Goal: Navigation & Orientation: Find specific page/section

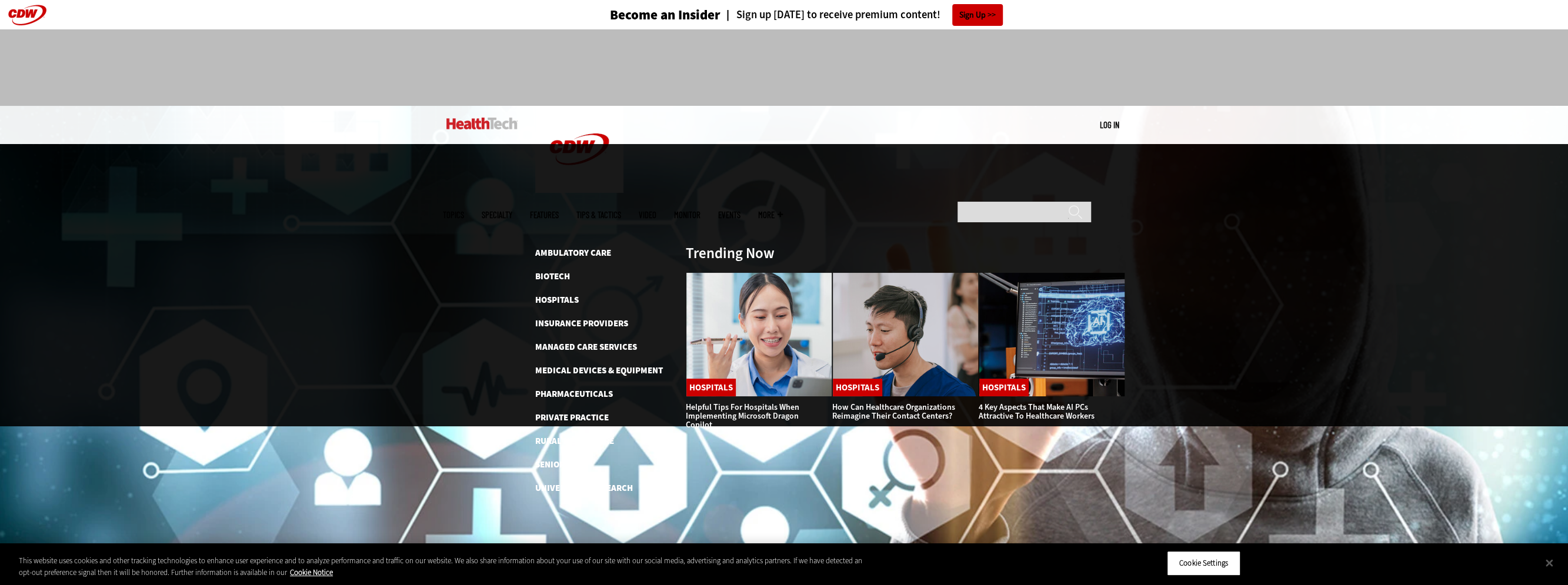
click at [559, 211] on link "Features" at bounding box center [544, 215] width 29 height 9
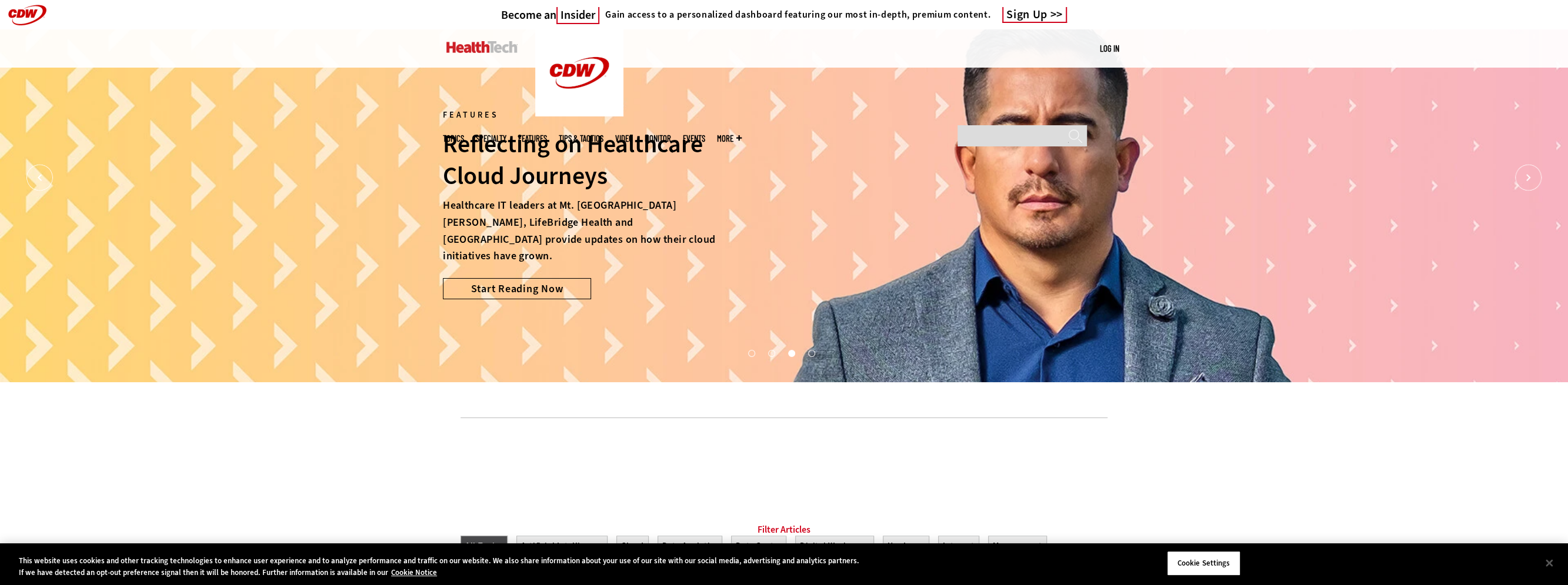
click at [547, 134] on link "Features" at bounding box center [532, 138] width 29 height 9
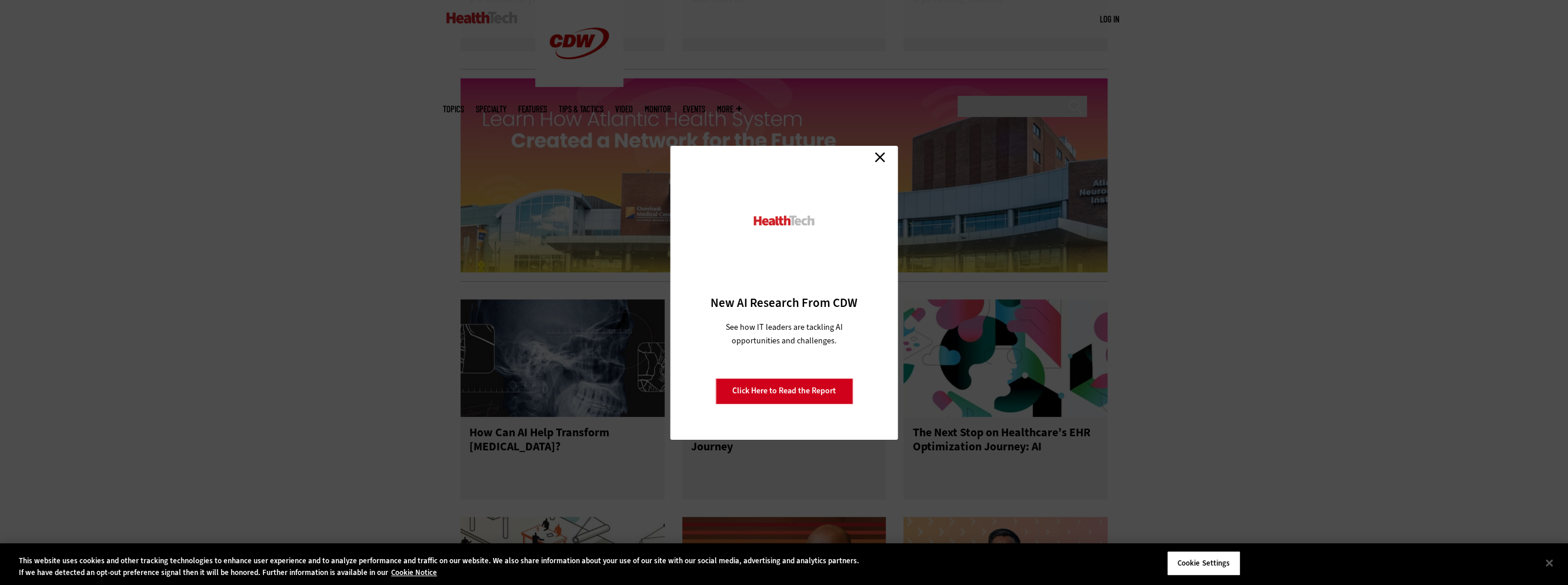
scroll to position [1529, 0]
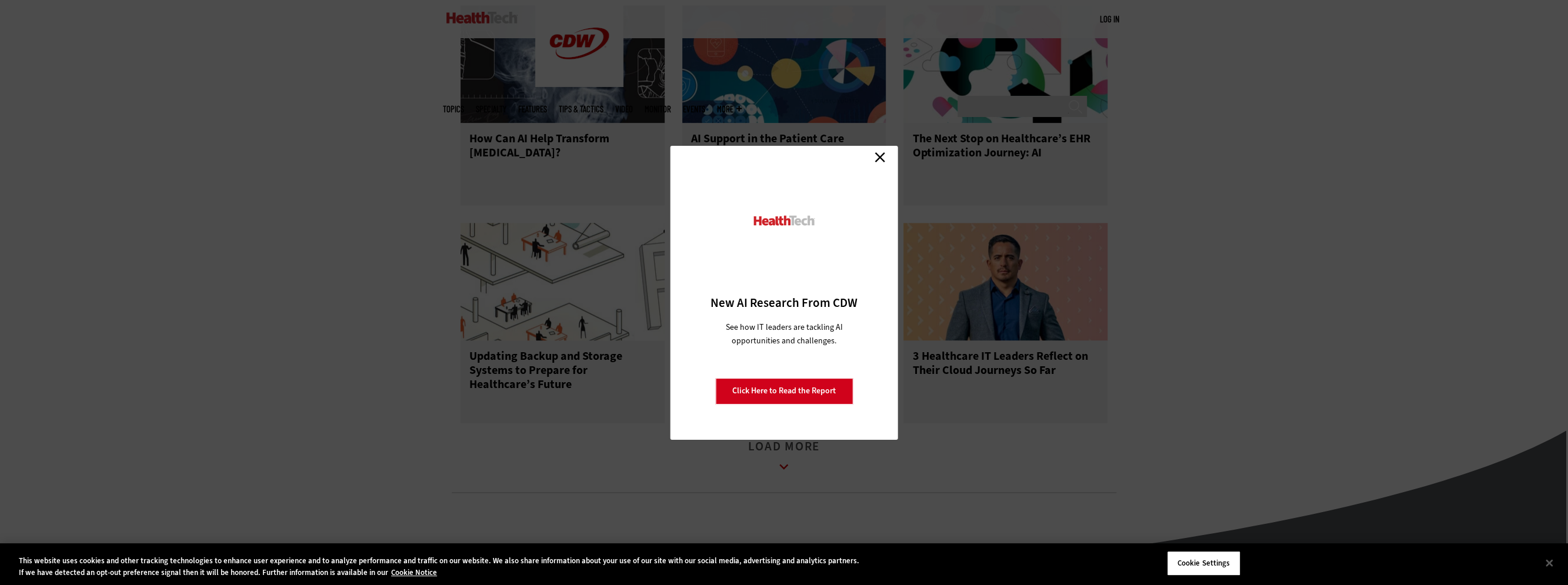
click at [878, 147] on div "Close New AI Research From CDW See how IT leaders are tackling AI opportunities…" at bounding box center [784, 292] width 228 height 294
click at [878, 151] on link "Close" at bounding box center [880, 157] width 17 height 17
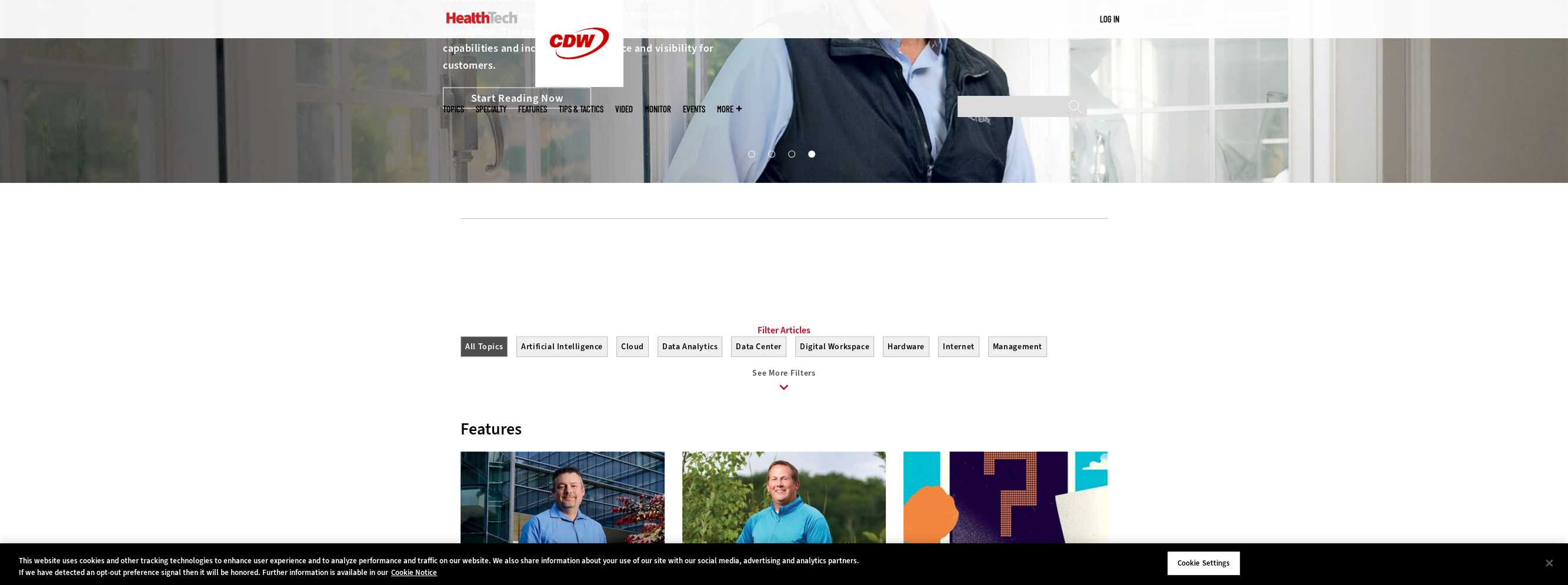
scroll to position [0, 0]
